Goal: Find contact information: Find contact information

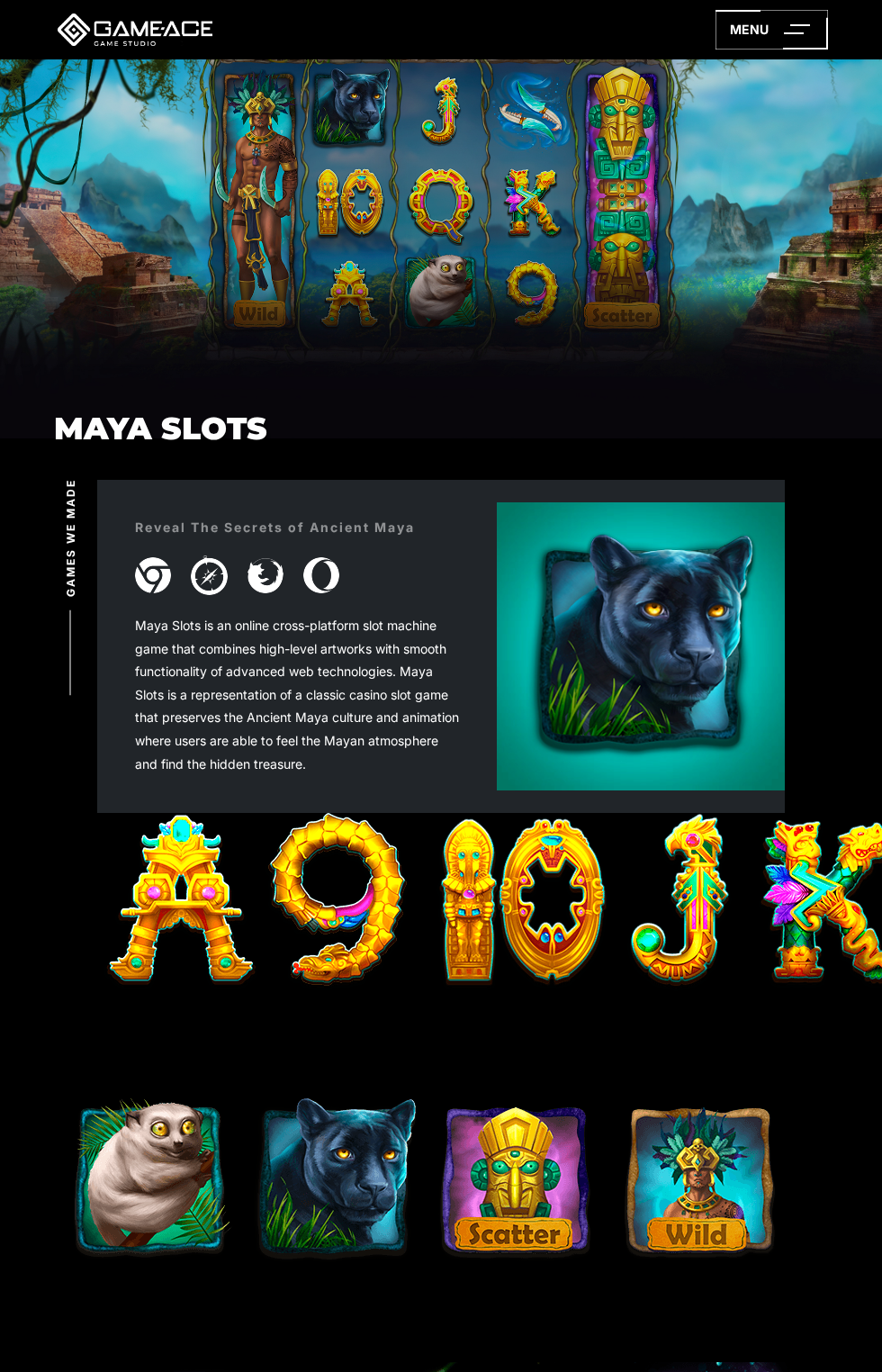
click at [782, 26] on icon at bounding box center [772, 29] width 112 height 40
click at [0, 0] on icon at bounding box center [0, 0] width 0 height 0
click at [762, 77] on div "Maya Slots" at bounding box center [441, 236] width 882 height 353
click at [802, 45] on icon at bounding box center [772, 29] width 112 height 40
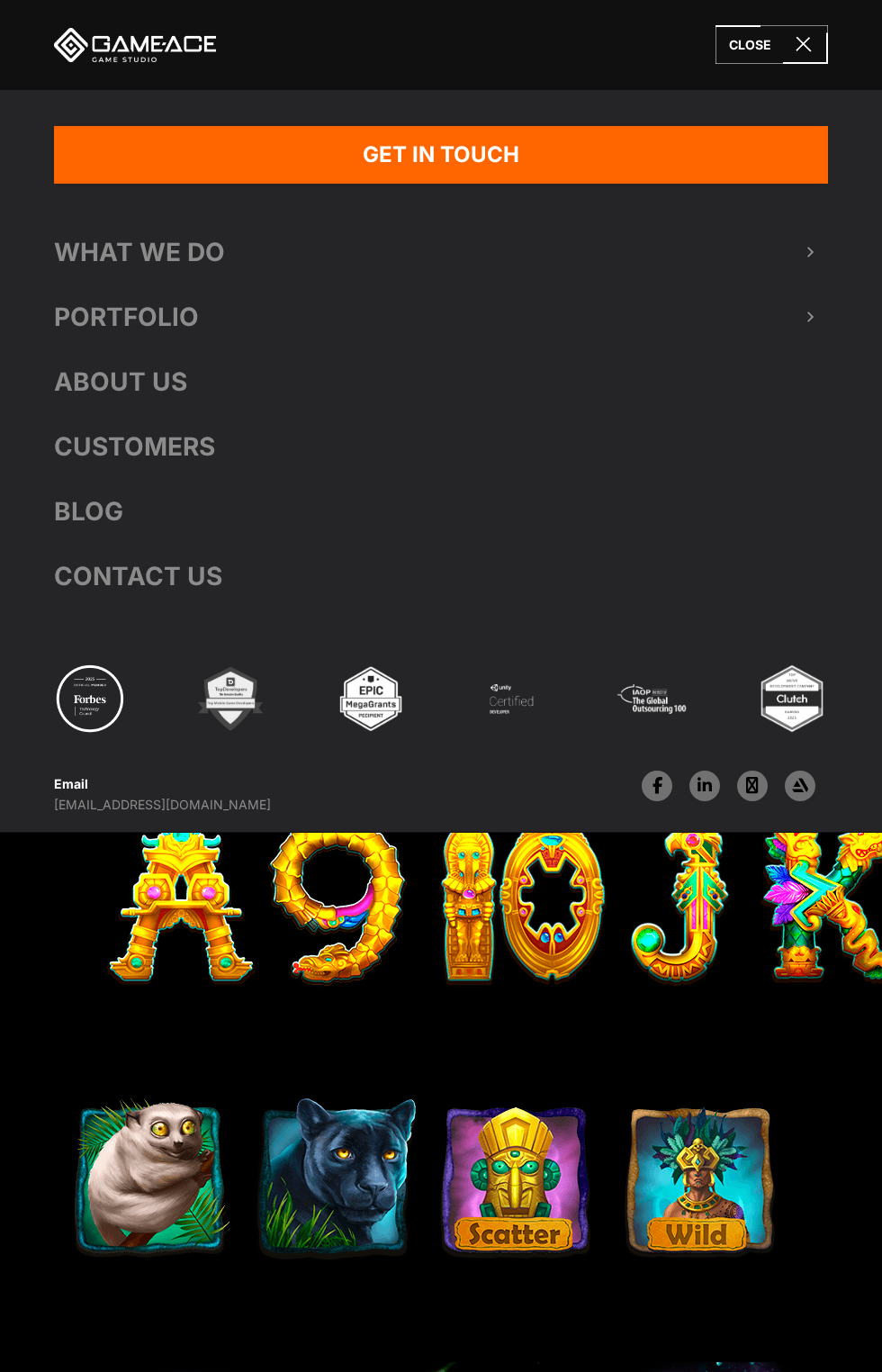
click at [790, 167] on link "Get In Touch" at bounding box center [441, 155] width 774 height 58
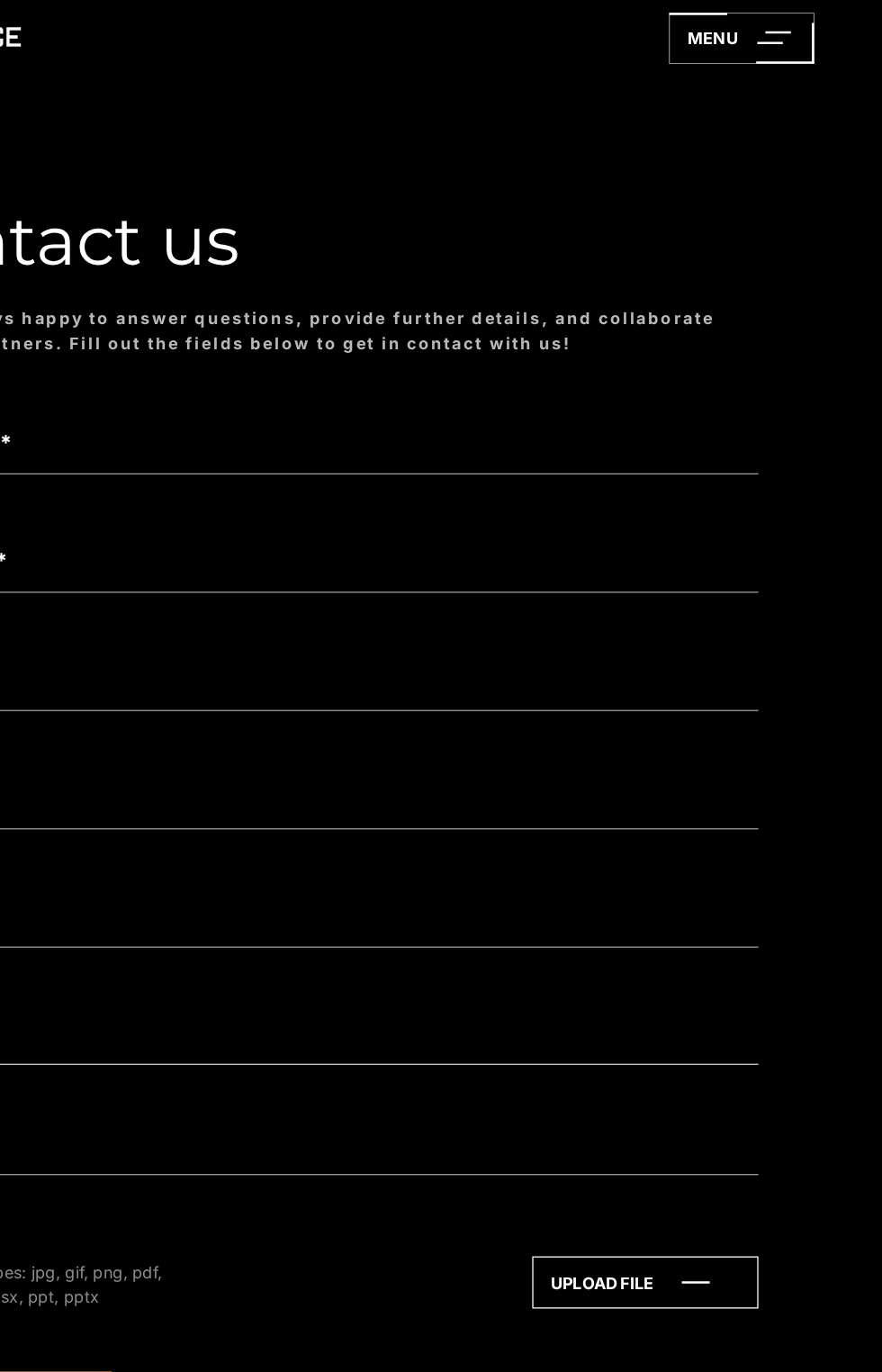
click at [749, 978] on icon at bounding box center [697, 994] width 174 height 39
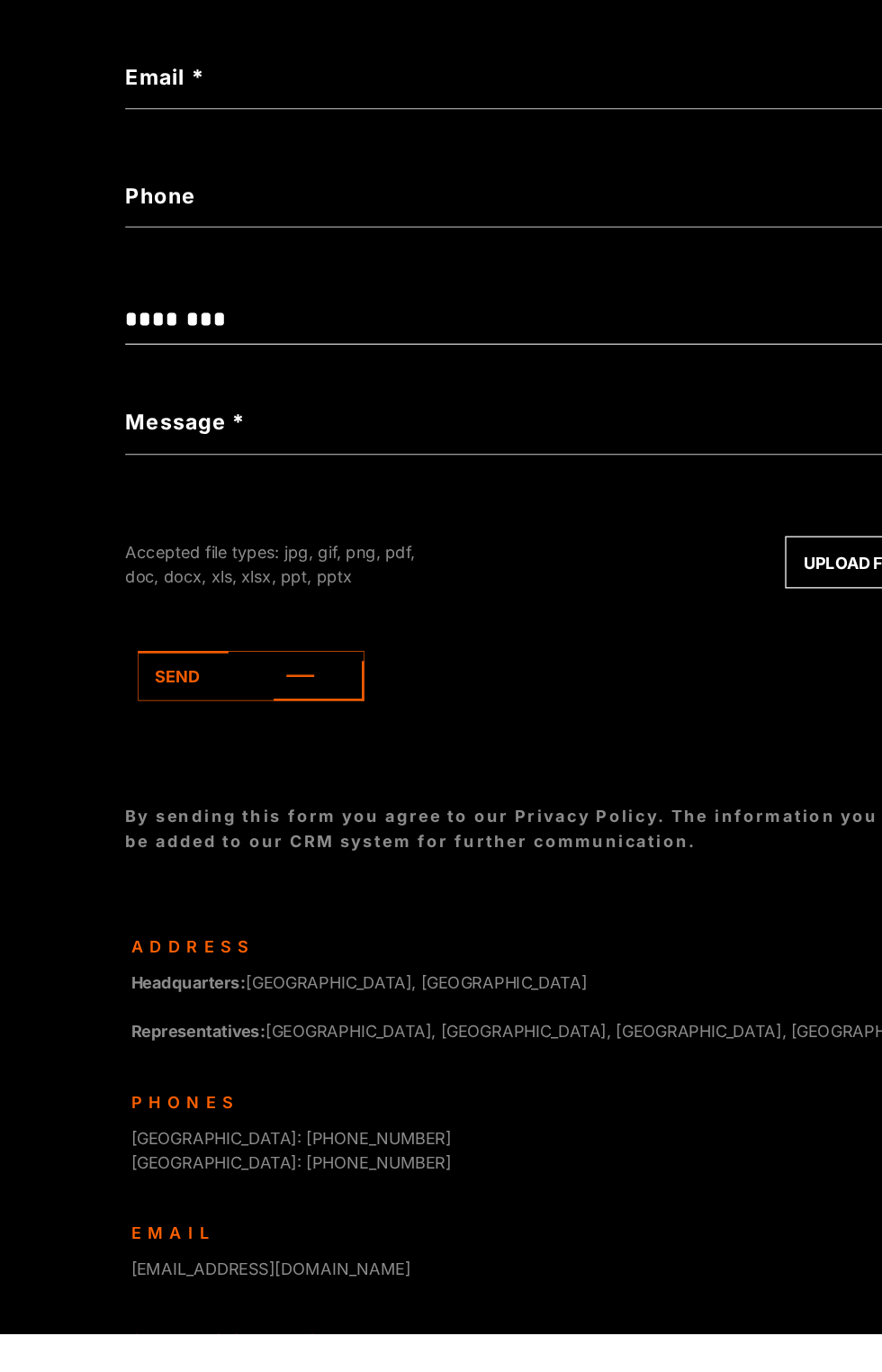
scroll to position [315, 0]
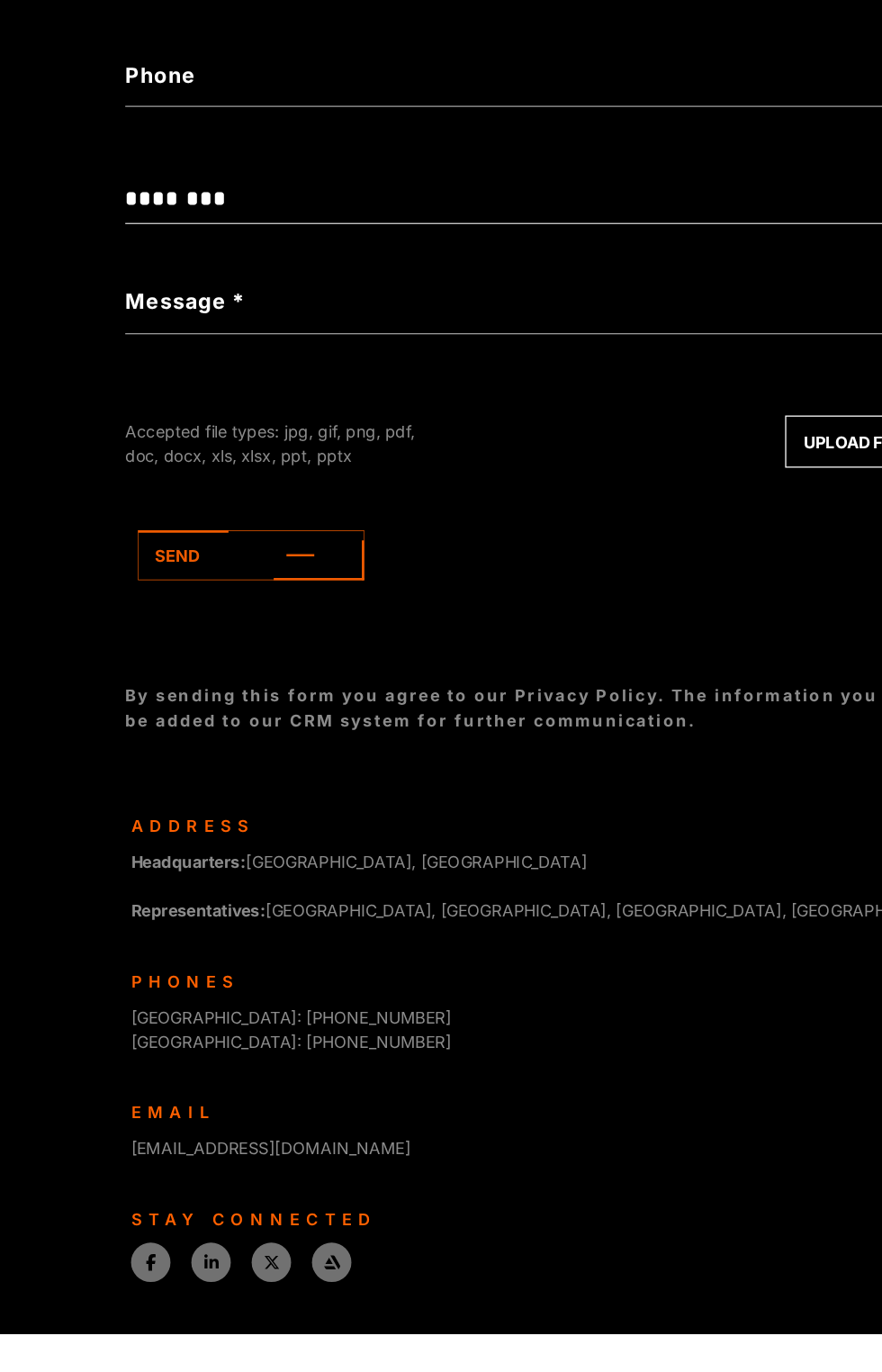
click at [237, 1278] on div "Stay connected" at bounding box center [441, 1283] width 679 height 19
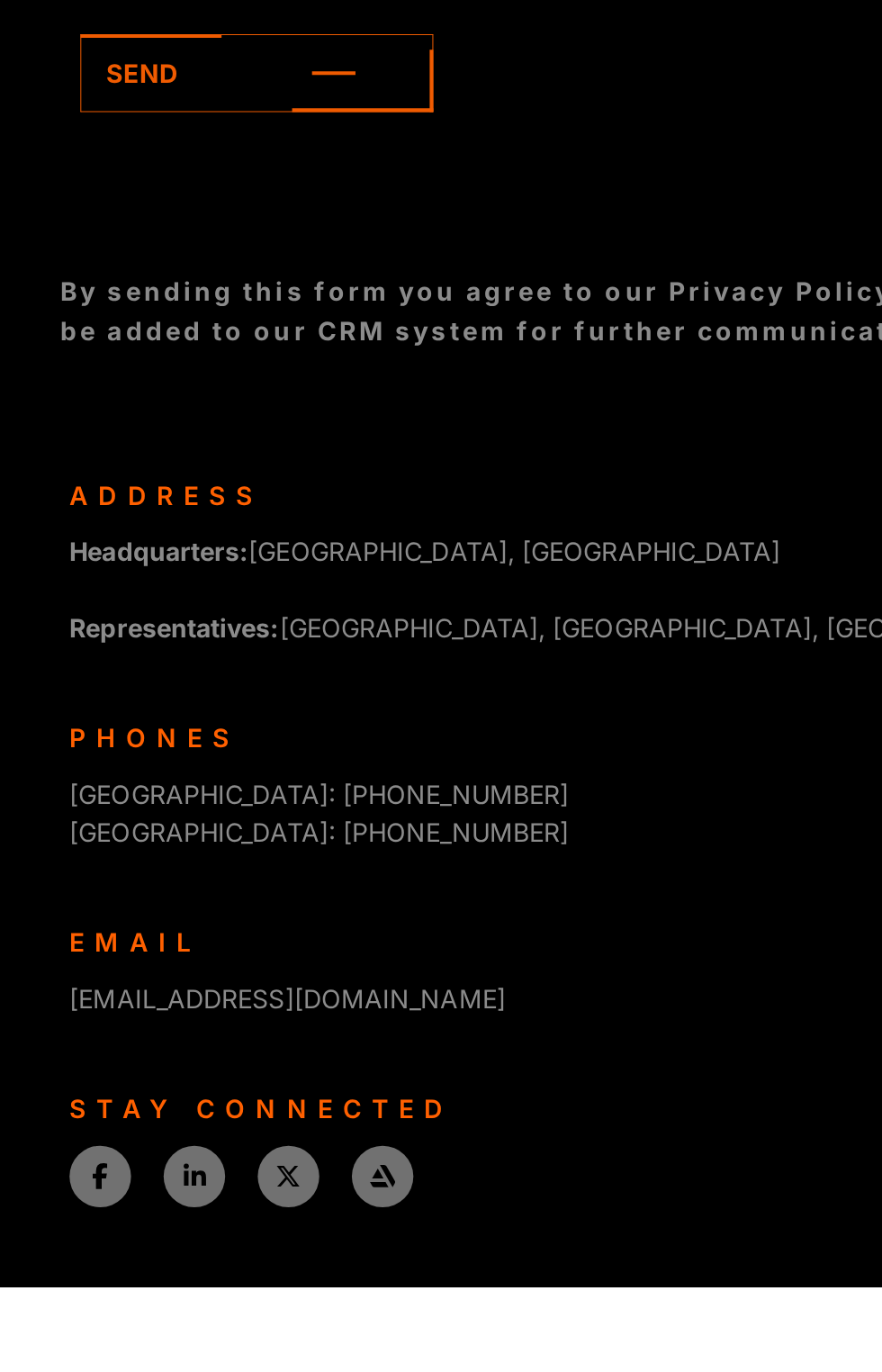
scroll to position [314, 0]
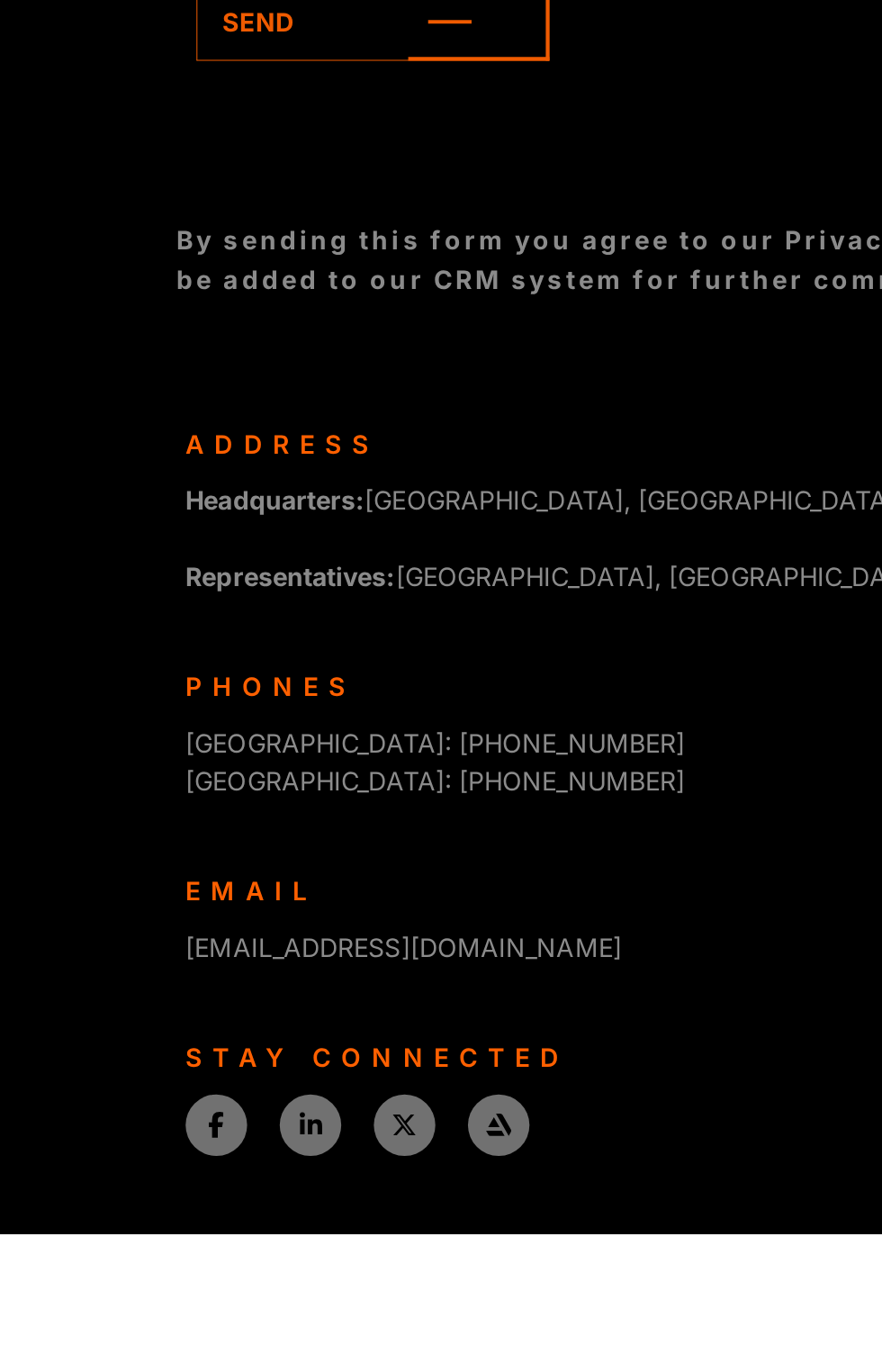
click at [230, 1279] on div "Stay connected" at bounding box center [441, 1284] width 679 height 19
click at [124, 1326] on link at bounding box center [117, 1318] width 30 height 30
